Goal: Navigation & Orientation: Find specific page/section

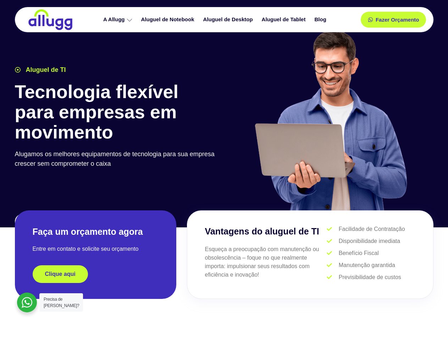
click at [224, 170] on div at bounding box center [330, 123] width 213 height 195
click at [393, 19] on span "Fazer Orçamento" at bounding box center [396, 19] width 39 height 5
click at [370, 19] on icon at bounding box center [372, 19] width 5 height 5
click at [397, 19] on span "Fazer Orçamento" at bounding box center [396, 19] width 39 height 5
click at [95, 274] on div "Clique aqui" at bounding box center [96, 274] width 126 height 18
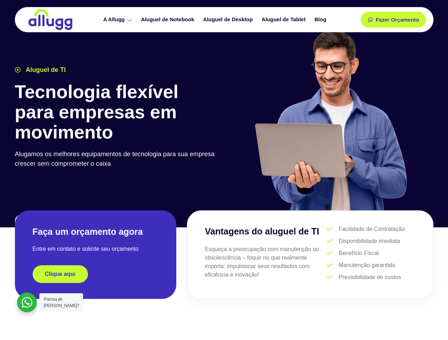
click at [95, 274] on div "Clique aqui" at bounding box center [96, 274] width 126 height 18
click at [60, 274] on span "Clique aqui" at bounding box center [60, 274] width 30 height 6
click at [27, 303] on div at bounding box center [27, 303] width 20 height 20
click at [61, 303] on span "Precisa de [PERSON_NAME]?" at bounding box center [61, 302] width 35 height 11
